Goal: Task Accomplishment & Management: Complete application form

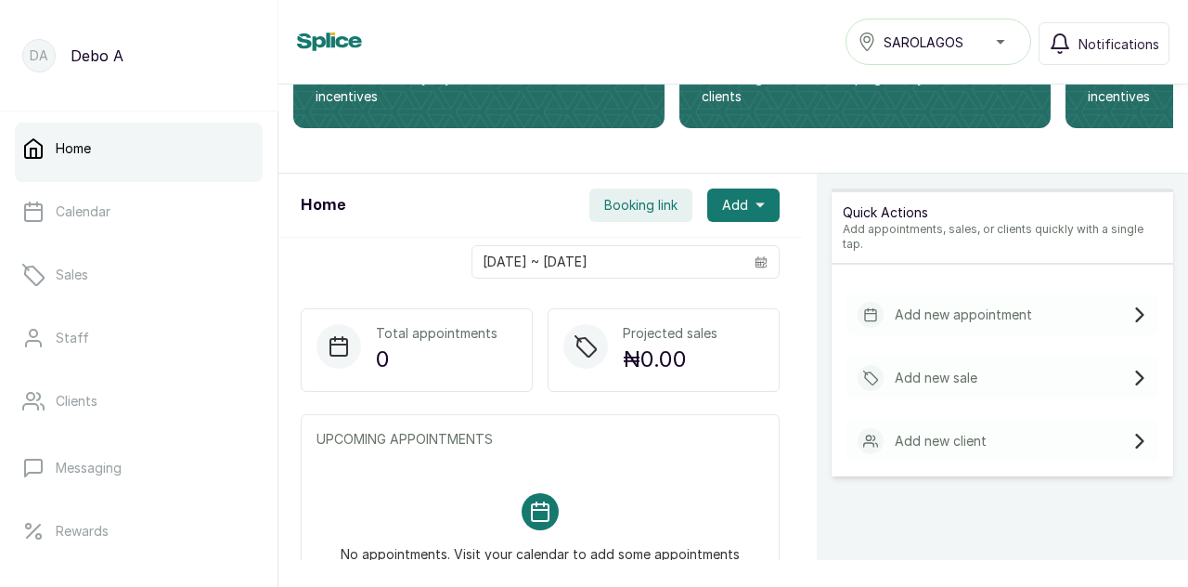
scroll to position [221, 0]
click at [936, 304] on p "Add new appointment" at bounding box center [963, 313] width 137 height 19
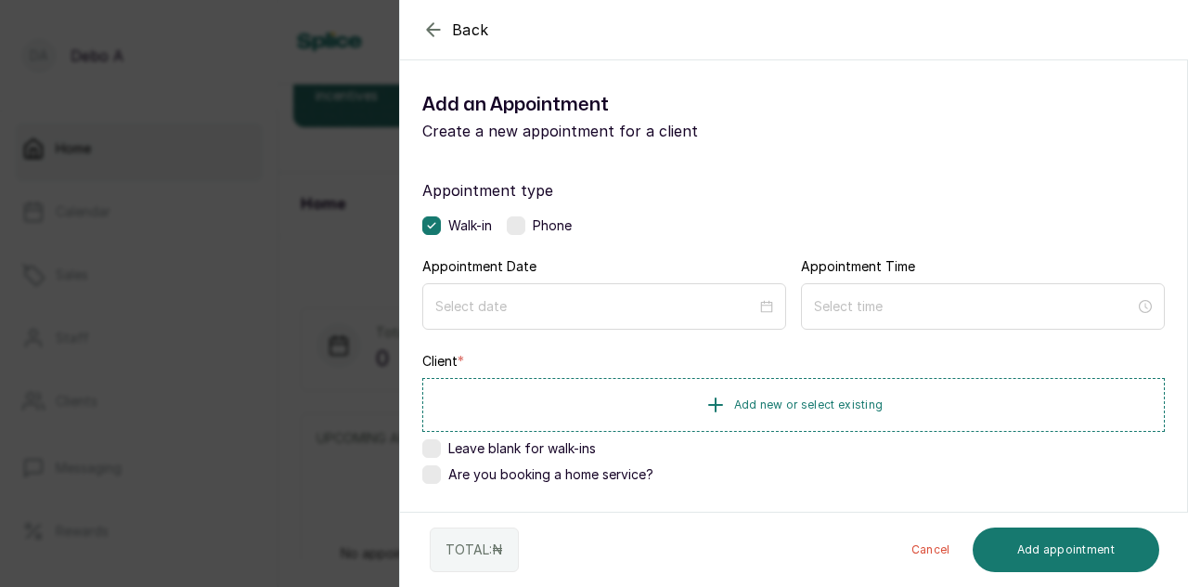
click at [515, 229] on label at bounding box center [516, 225] width 19 height 19
click at [432, 219] on label at bounding box center [431, 225] width 19 height 19
click at [516, 309] on input at bounding box center [595, 305] width 323 height 20
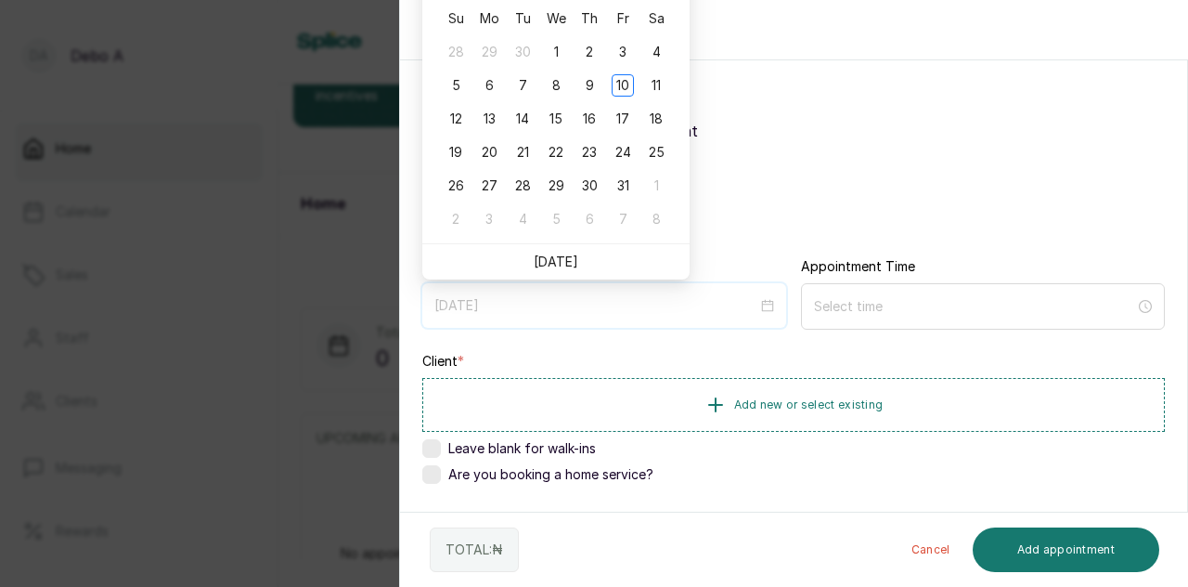
type input "[DATE]"
click at [629, 90] on div "10" at bounding box center [623, 85] width 22 height 22
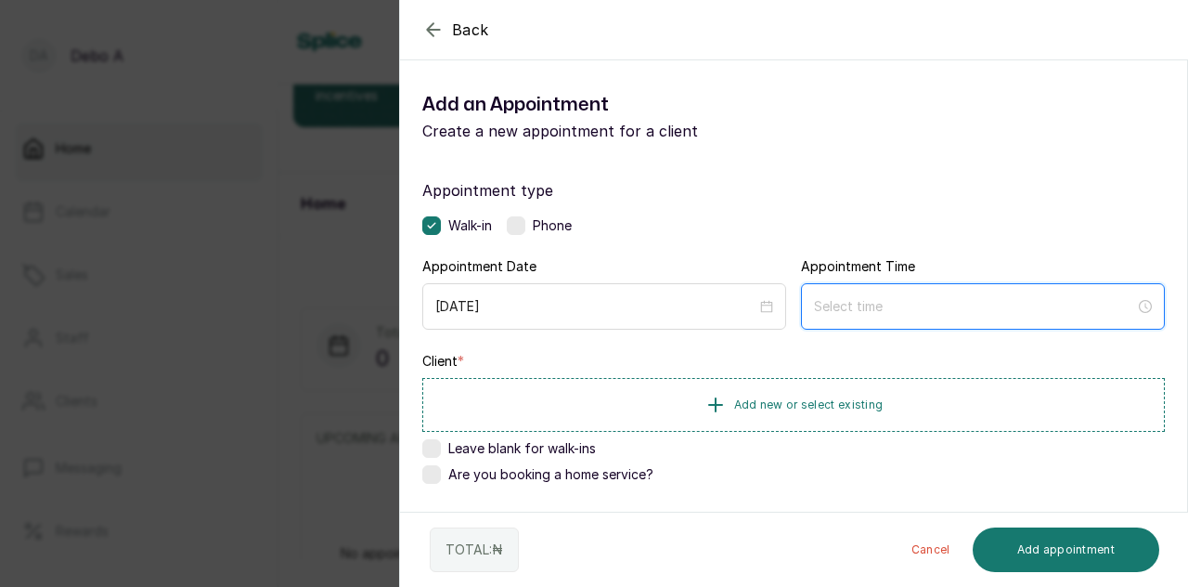
click at [878, 304] on input at bounding box center [974, 306] width 321 height 20
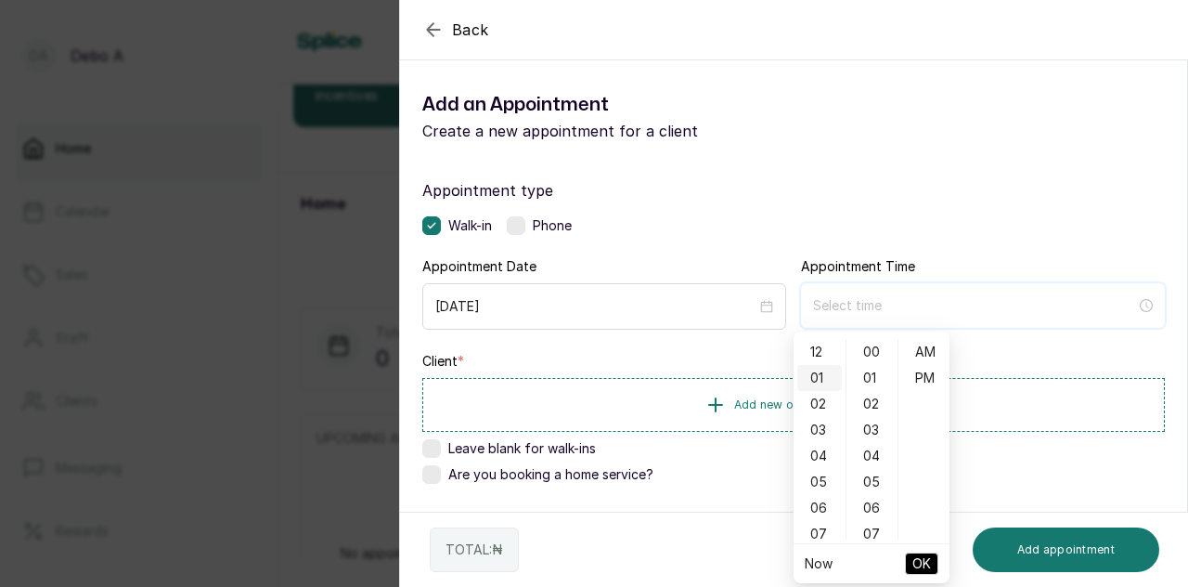
type input "12:00 am"
click at [821, 424] on div "03" at bounding box center [819, 430] width 45 height 26
type input "3:00 pm"
click at [930, 387] on div "PM" at bounding box center [924, 378] width 45 height 26
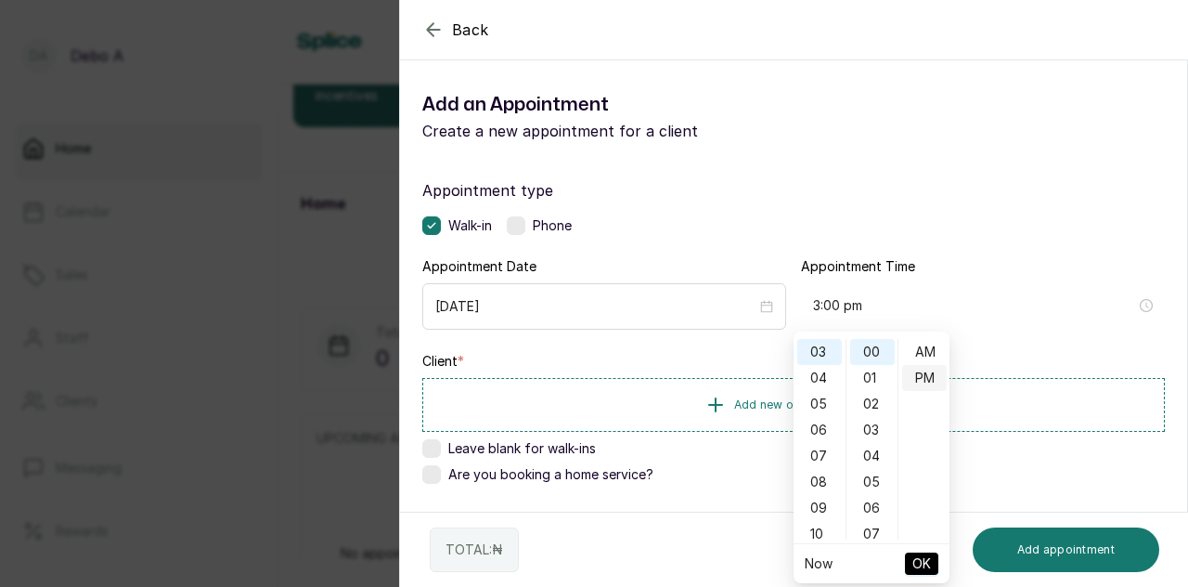
scroll to position [26, 0]
click at [924, 567] on span "OK" at bounding box center [921, 563] width 19 height 35
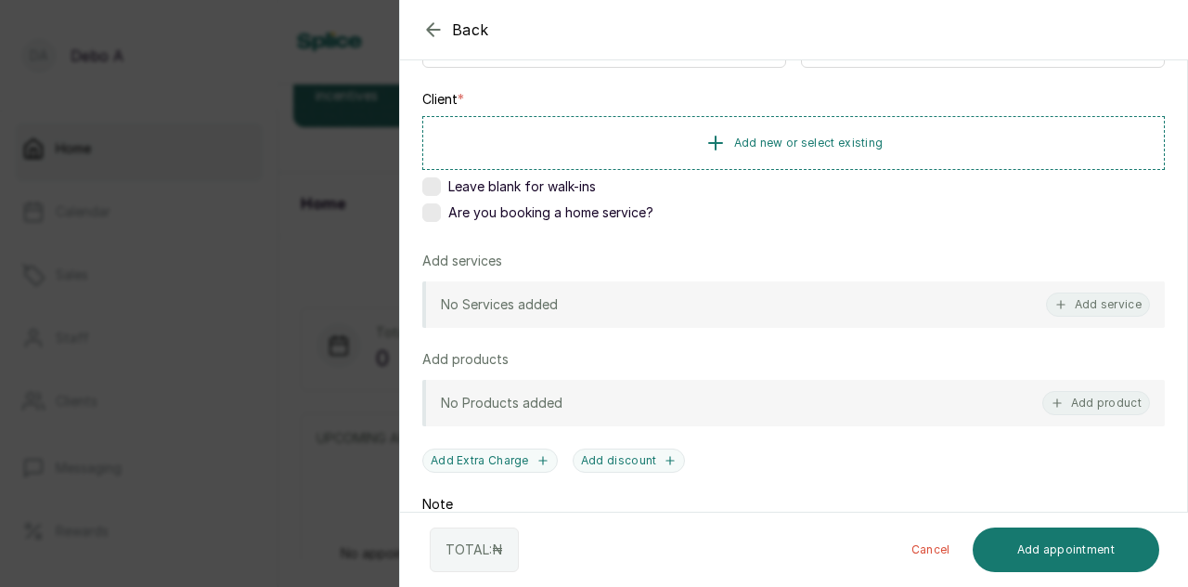
scroll to position [264, 0]
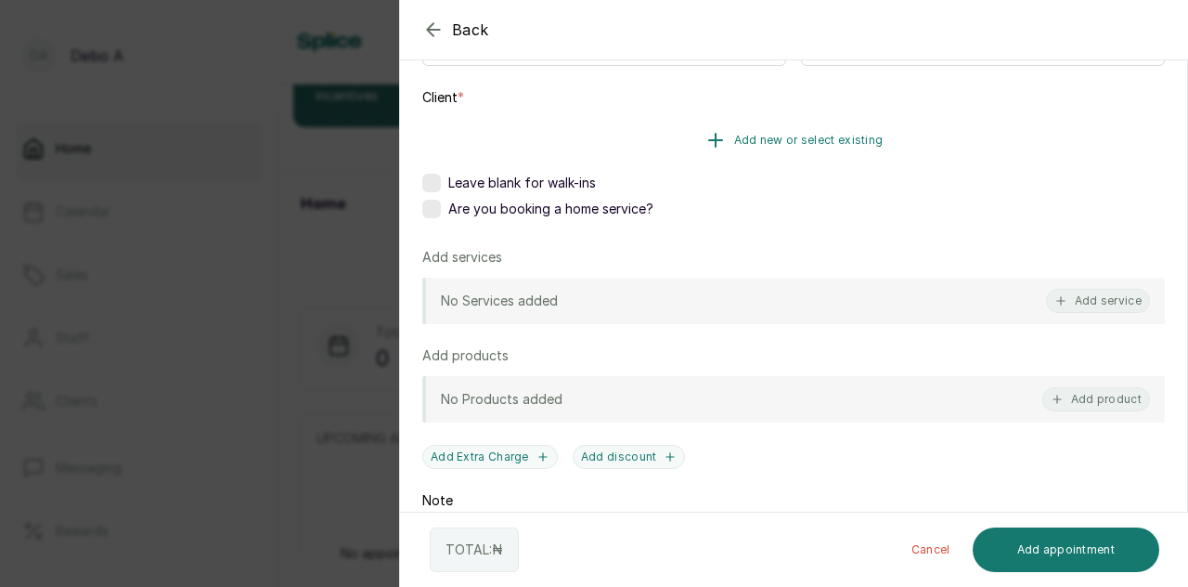
click at [756, 142] on span "Add new or select existing" at bounding box center [808, 140] width 149 height 15
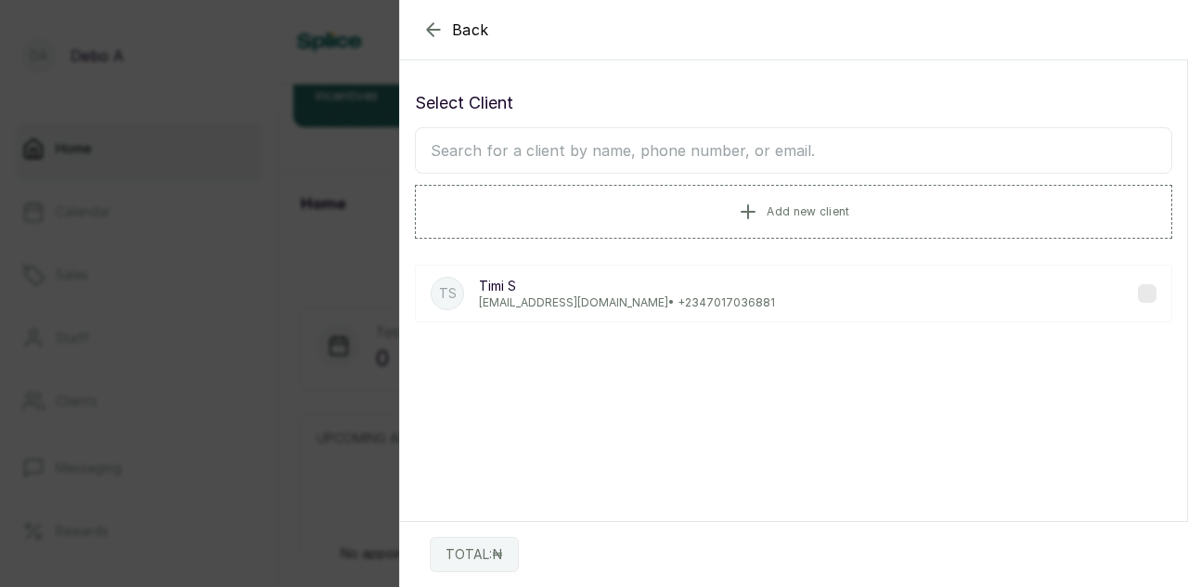
scroll to position [0, 0]
click at [793, 198] on button "Add new client" at bounding box center [793, 211] width 757 height 52
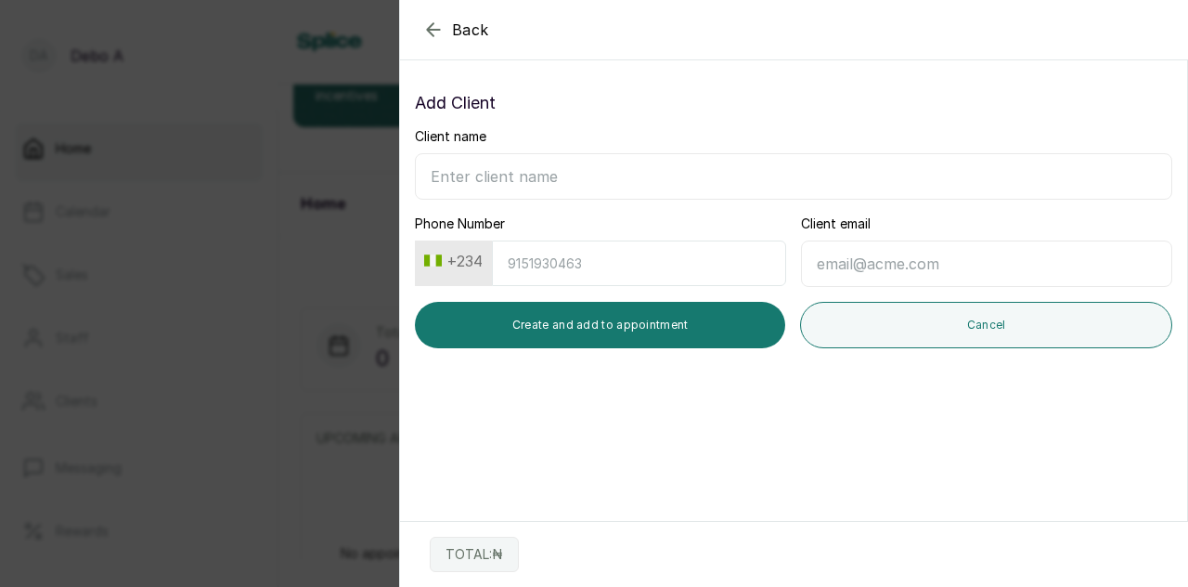
click at [514, 179] on input "Client name" at bounding box center [793, 176] width 757 height 46
type input "ronke"
click at [554, 275] on input "Phone Number" at bounding box center [639, 262] width 294 height 45
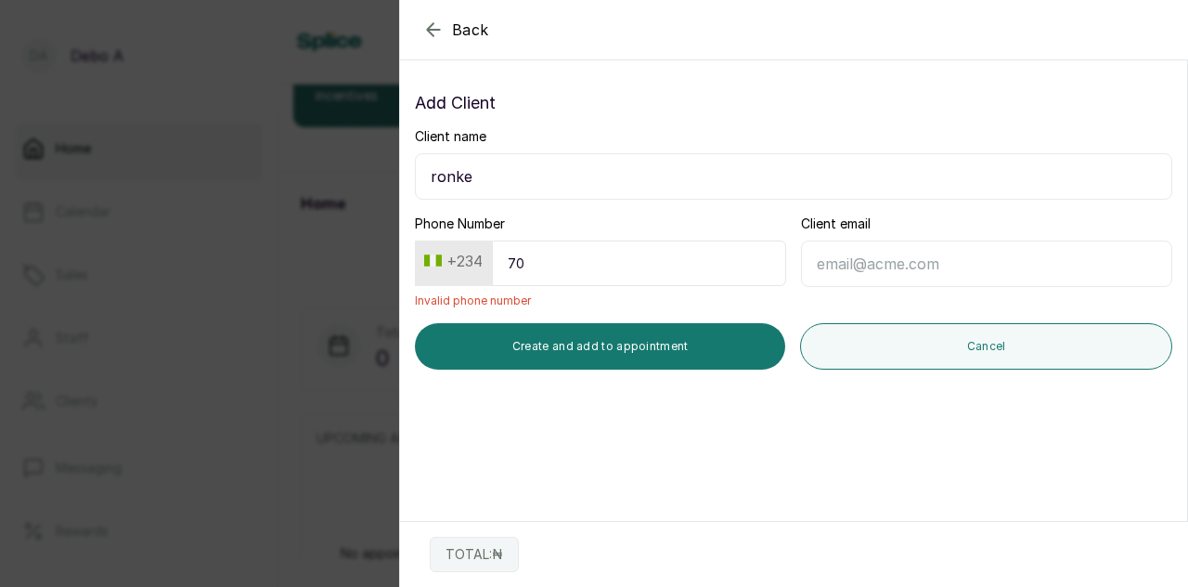
type input "70"
click at [436, 22] on icon "button" at bounding box center [433, 30] width 22 height 22
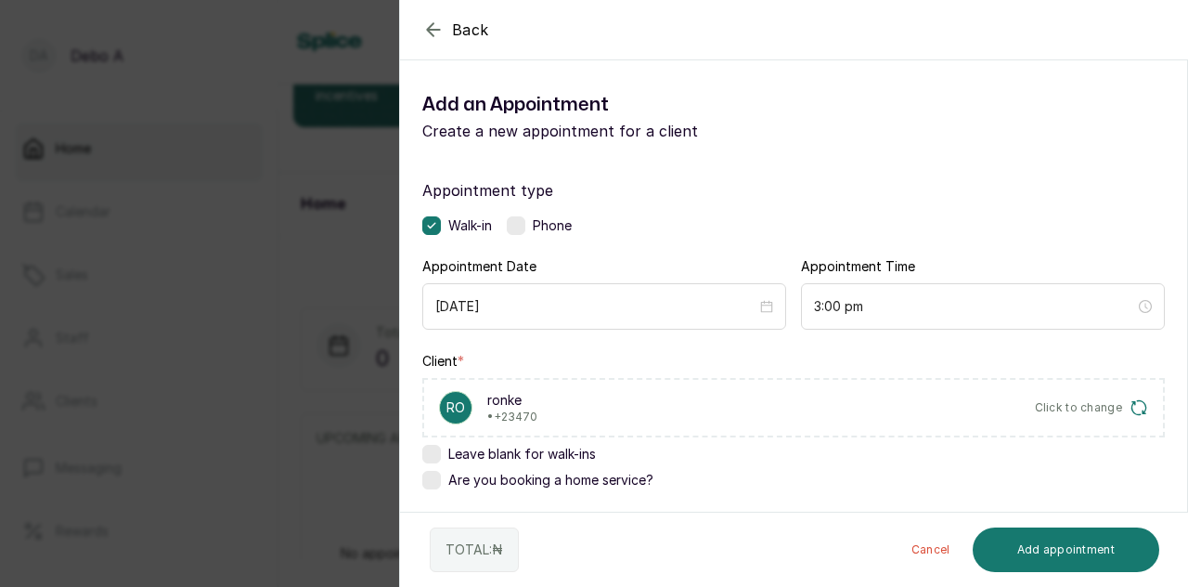
click at [938, 551] on button "Cancel" at bounding box center [931, 549] width 69 height 45
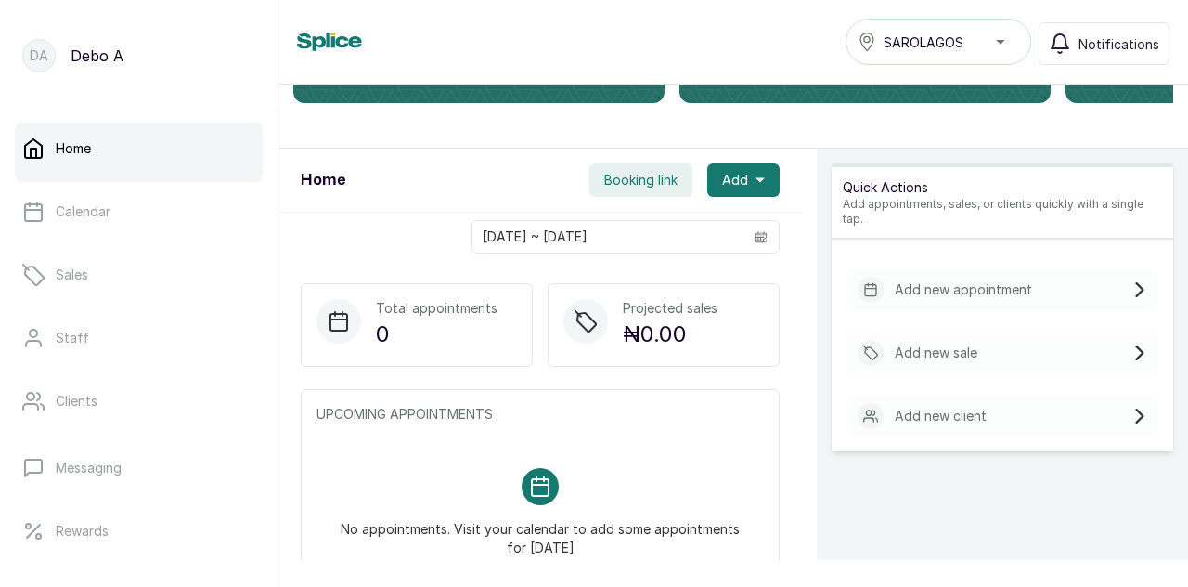
scroll to position [223, 0]
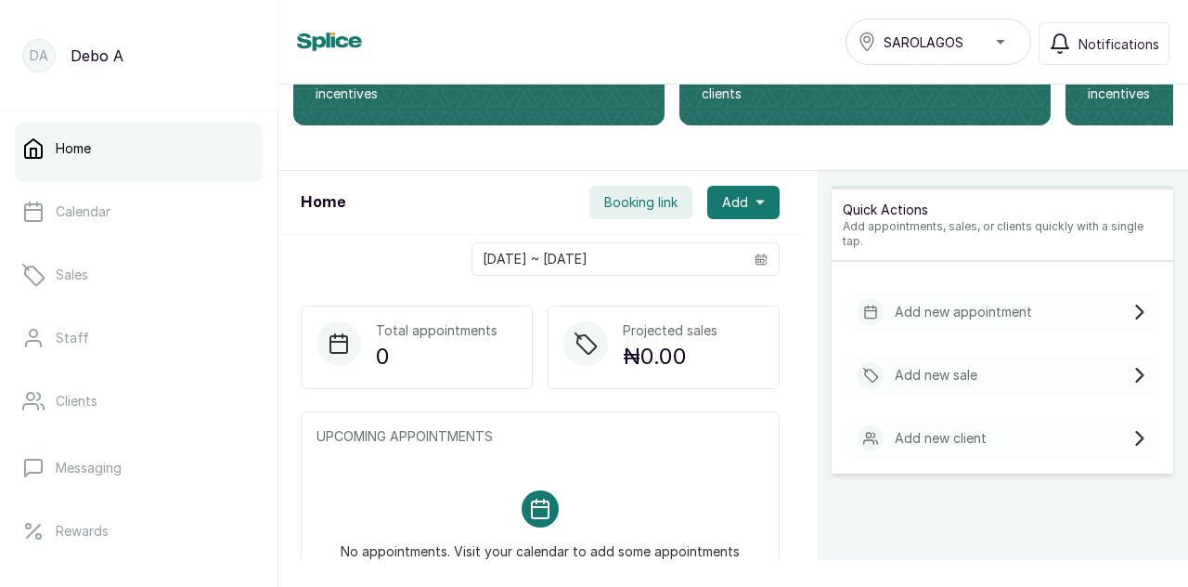
click at [976, 422] on div "Add new client" at bounding box center [1002, 438] width 312 height 41
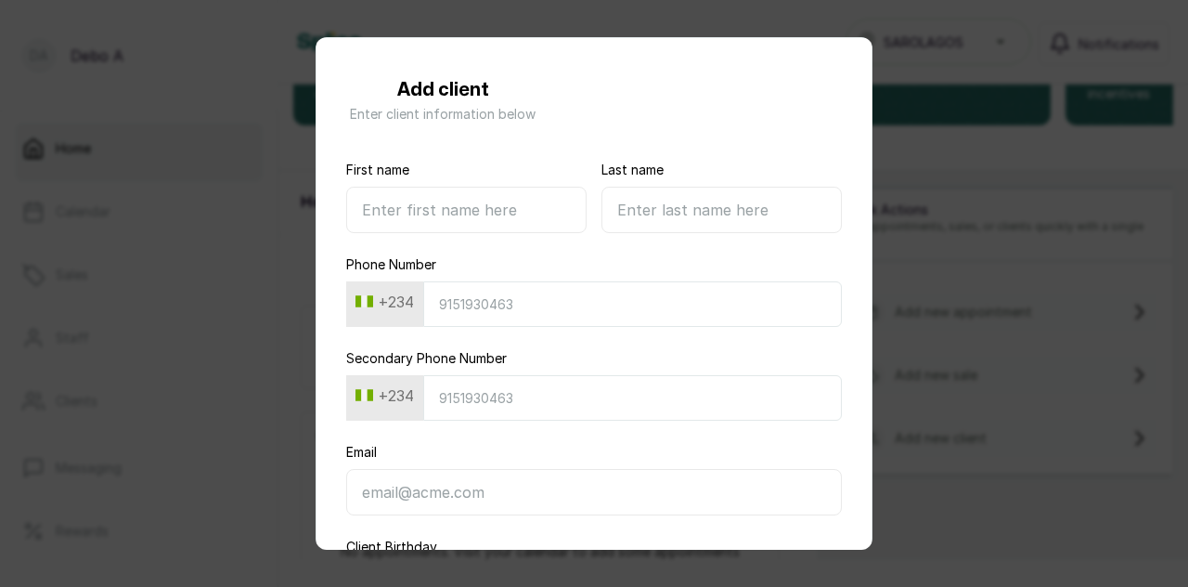
click at [162, 300] on div "Add client Enter client information below First name Last name Phone Number +23…" at bounding box center [594, 293] width 1188 height 587
